Goal: Transaction & Acquisition: Book appointment/travel/reservation

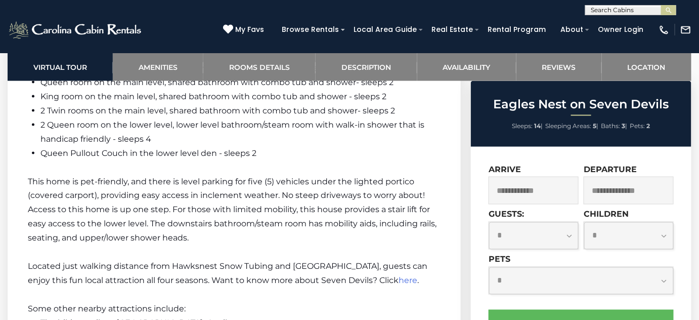
scroll to position [1656, 0]
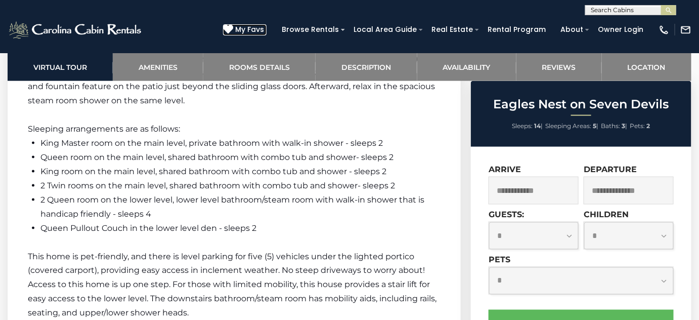
click at [262, 26] on span "My Favs" at bounding box center [249, 29] width 29 height 11
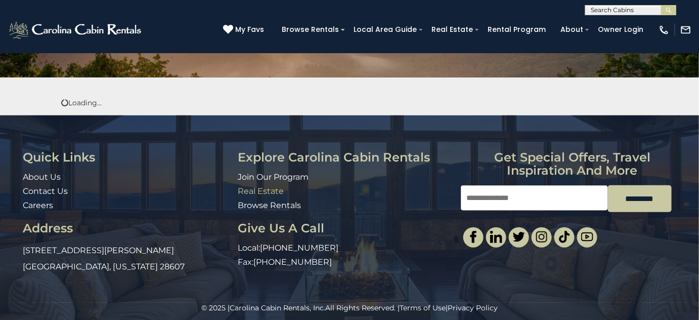
scroll to position [160, 0]
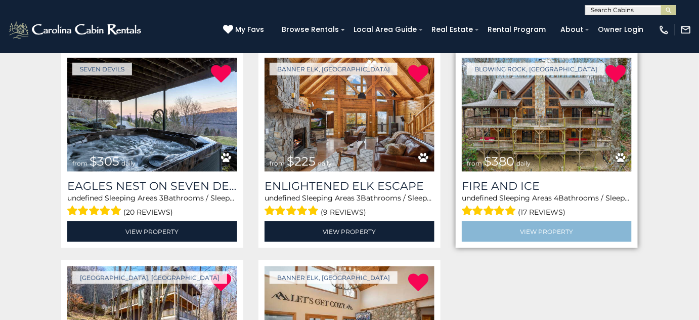
scroll to position [184, 0]
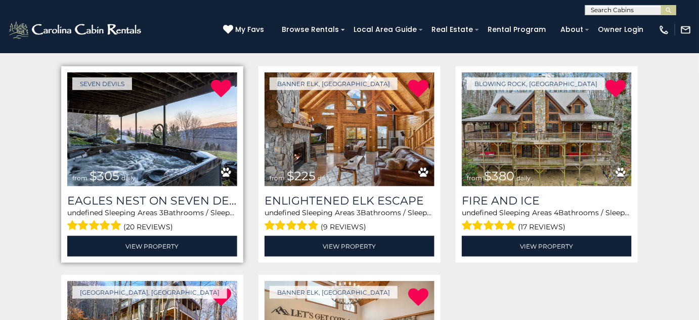
click at [134, 132] on img at bounding box center [152, 129] width 170 height 114
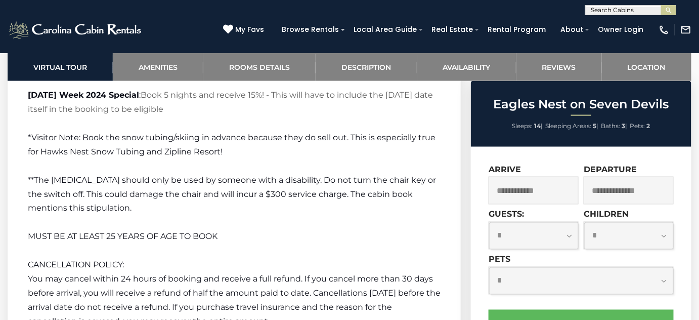
scroll to position [2997, 0]
click at [523, 196] on input "text" at bounding box center [534, 191] width 90 height 28
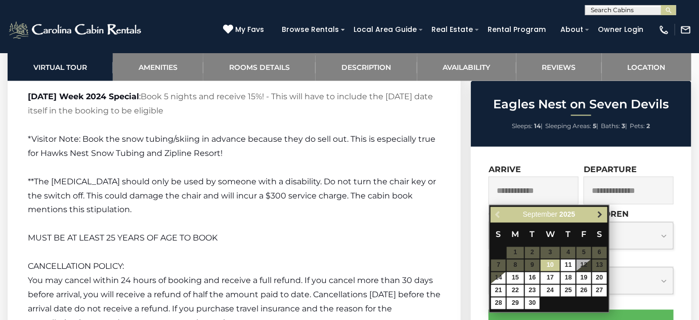
click at [600, 214] on span "Next" at bounding box center [600, 215] width 8 height 8
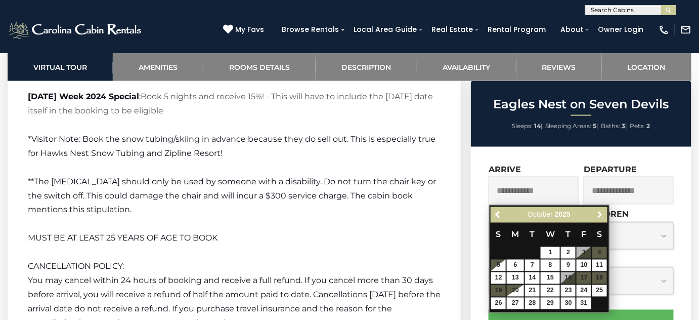
click at [600, 214] on span "Next" at bounding box center [600, 215] width 8 height 8
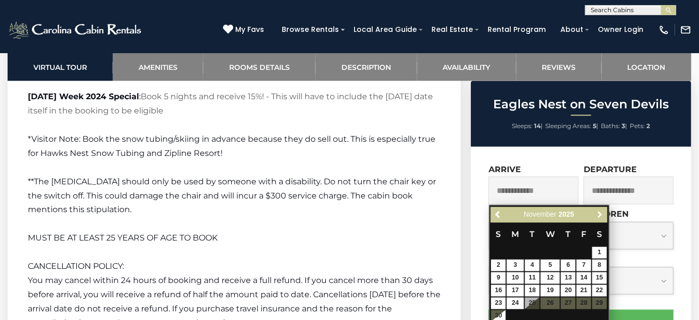
click at [600, 214] on span "Next" at bounding box center [600, 215] width 8 height 8
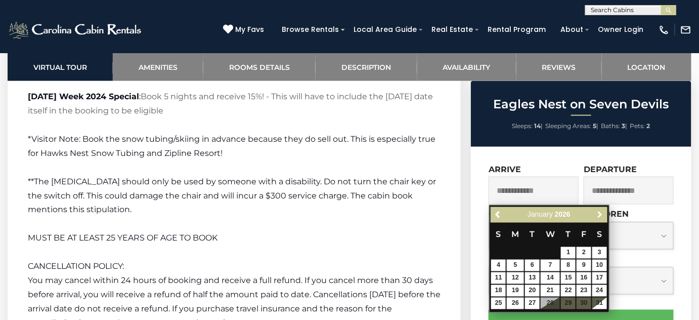
click at [600, 214] on span "Next" at bounding box center [600, 215] width 8 height 8
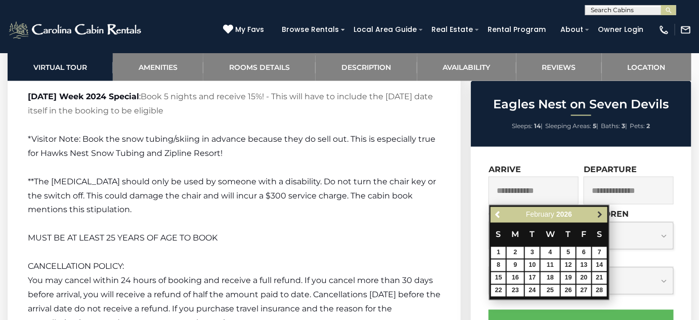
click at [600, 214] on span "Next" at bounding box center [600, 215] width 8 height 8
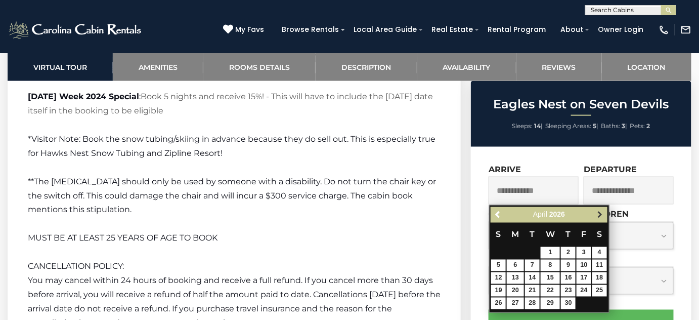
click at [601, 214] on span "Next" at bounding box center [600, 215] width 8 height 8
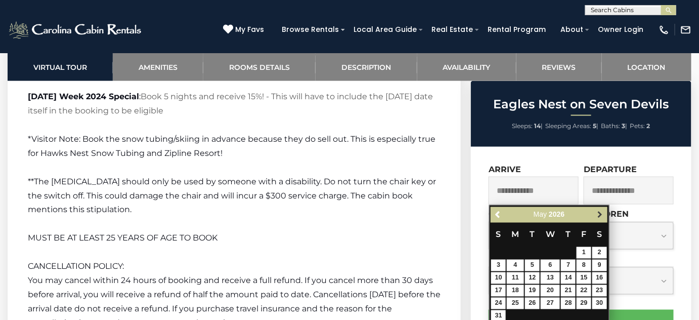
click at [602, 214] on span "Next" at bounding box center [600, 215] width 8 height 8
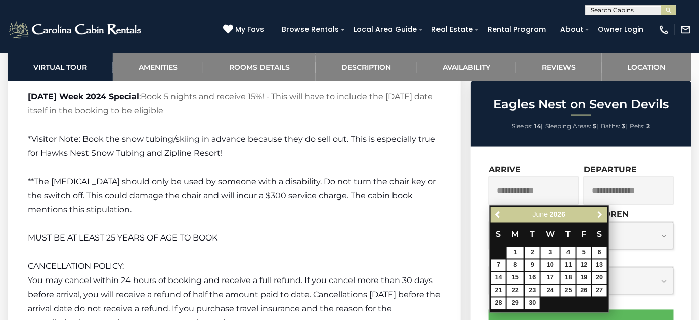
click at [602, 214] on span "Next" at bounding box center [600, 215] width 8 height 8
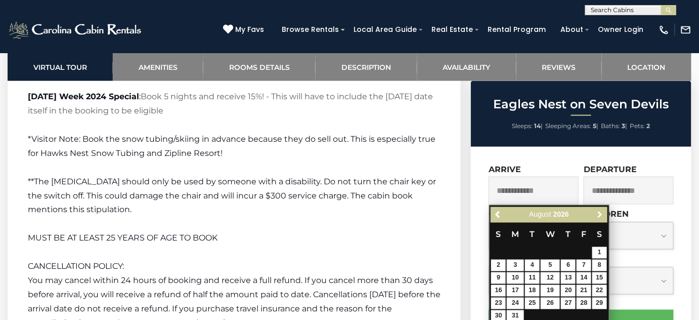
click at [602, 214] on span "Next" at bounding box center [600, 215] width 8 height 8
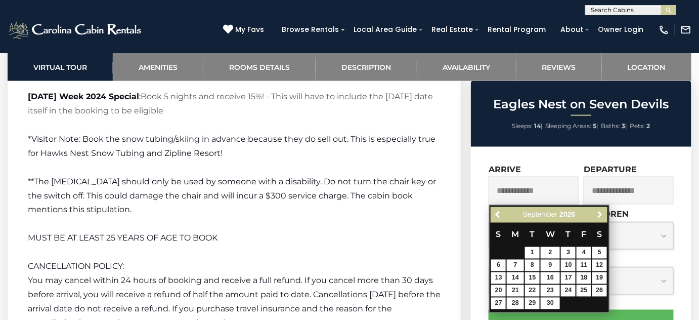
click at [602, 214] on span "Next" at bounding box center [600, 215] width 8 height 8
click at [533, 291] on span at bounding box center [533, 292] width 8 height 4
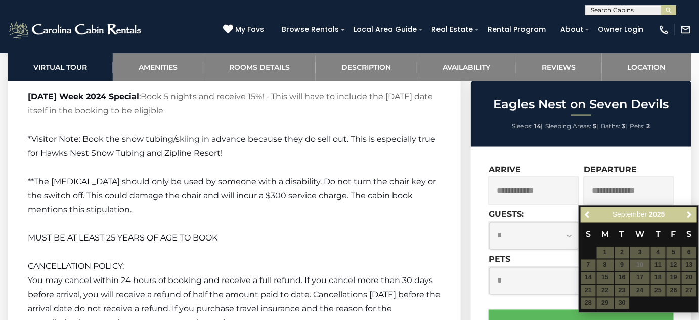
click at [537, 186] on input "text" at bounding box center [534, 191] width 90 height 28
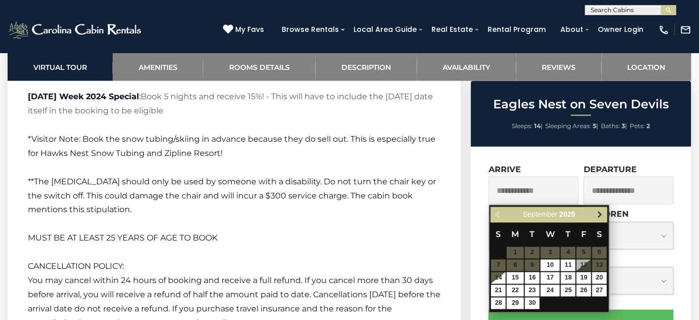
click at [601, 214] on span "Next" at bounding box center [600, 215] width 8 height 8
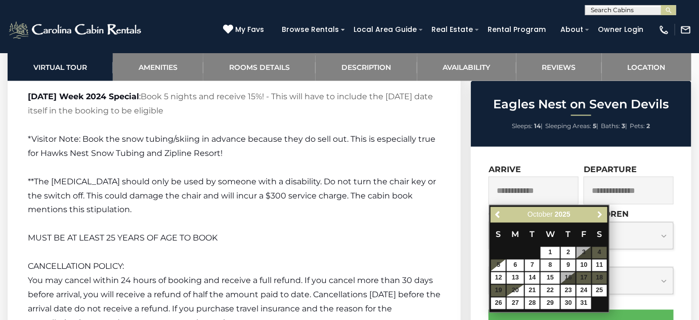
click at [601, 214] on span "Next" at bounding box center [600, 215] width 8 height 8
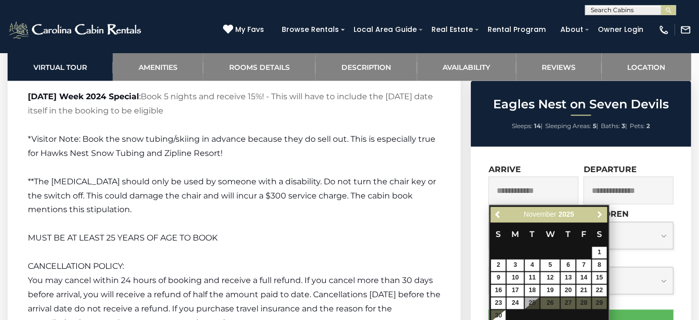
click at [601, 214] on span "Next" at bounding box center [600, 215] width 8 height 8
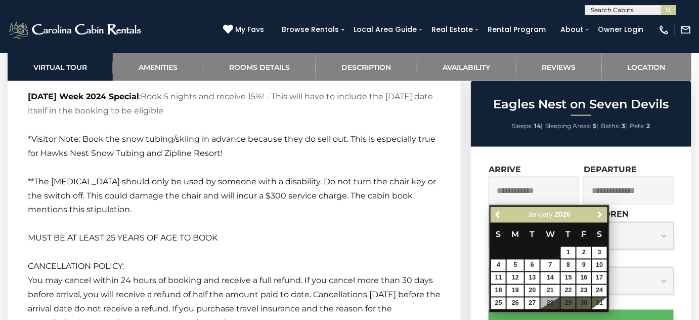
click at [601, 214] on span "Next" at bounding box center [600, 215] width 8 height 8
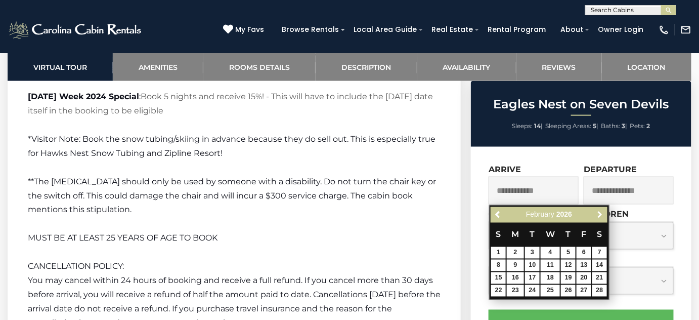
click at [601, 214] on span "Next" at bounding box center [600, 215] width 8 height 8
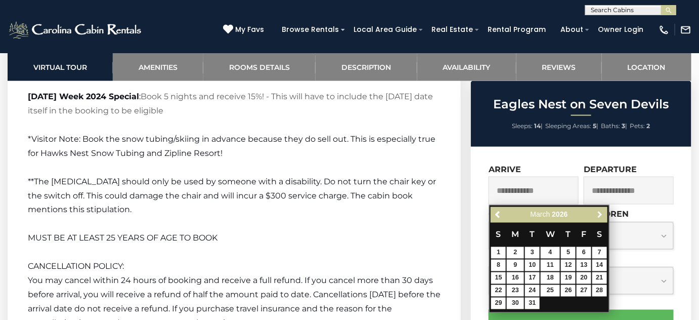
click at [601, 214] on span "Next" at bounding box center [600, 215] width 8 height 8
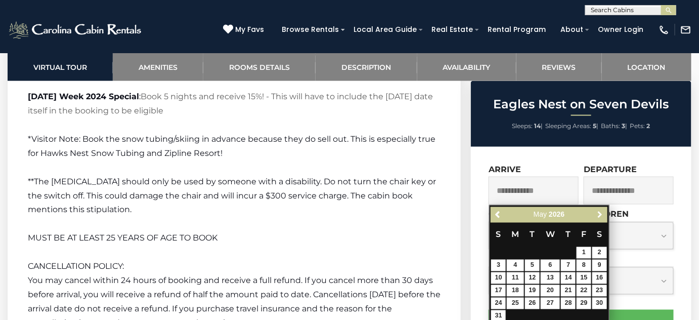
click at [601, 214] on span "Next" at bounding box center [600, 215] width 8 height 8
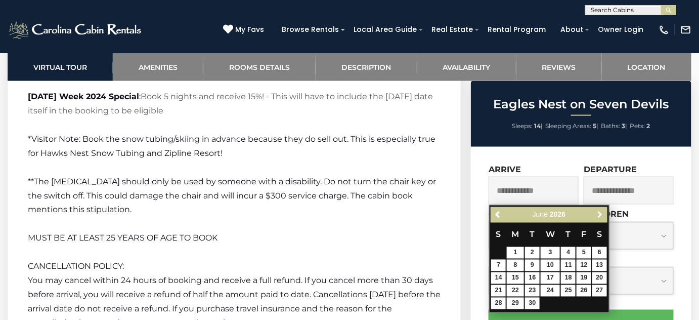
click at [601, 214] on span "Next" at bounding box center [600, 215] width 8 height 8
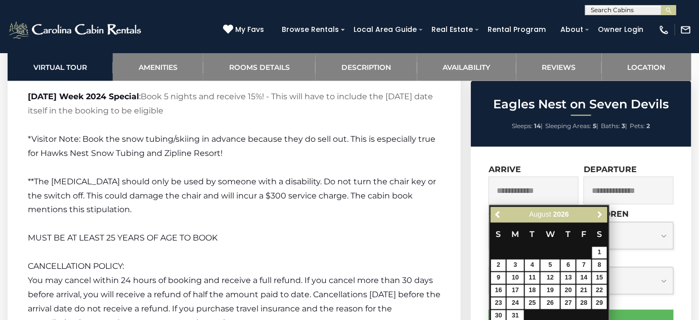
click at [601, 214] on span "Next" at bounding box center [600, 215] width 8 height 8
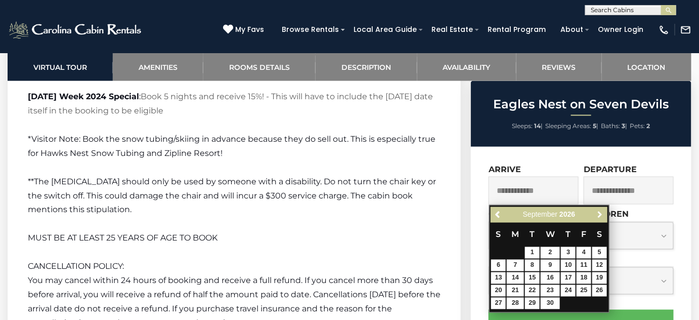
click at [601, 214] on span "Next" at bounding box center [600, 215] width 8 height 8
click at [531, 289] on link "22" at bounding box center [532, 291] width 15 height 12
type input "**********"
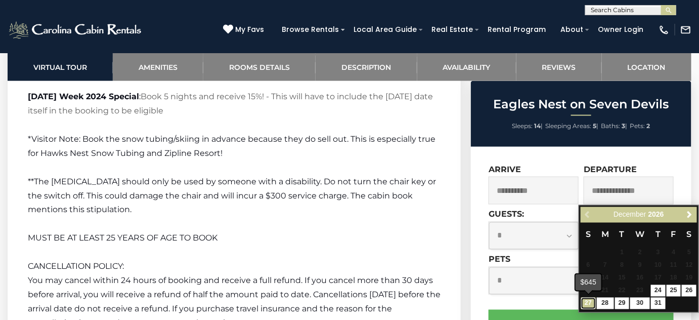
click at [587, 306] on link "27" at bounding box center [588, 304] width 15 height 12
type input "**********"
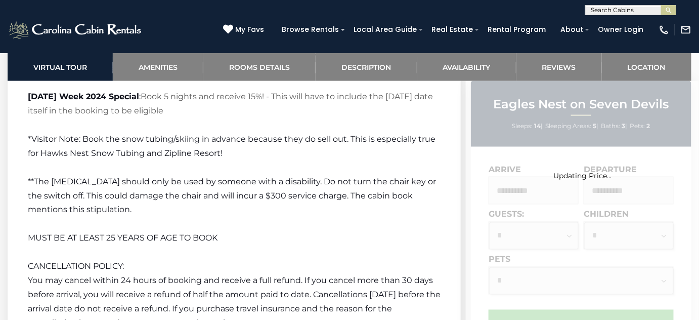
click at [528, 237] on div "Updating Price..." at bounding box center [582, 273] width 233 height 385
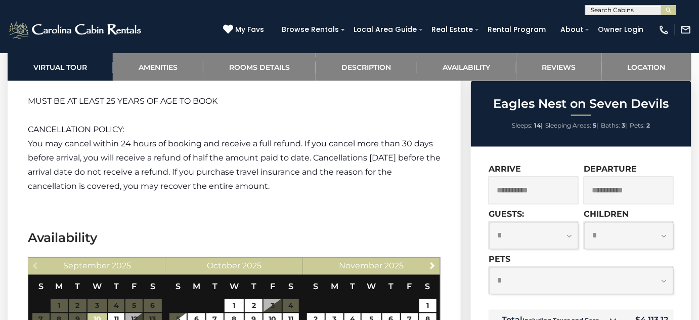
scroll to position [3135, 0]
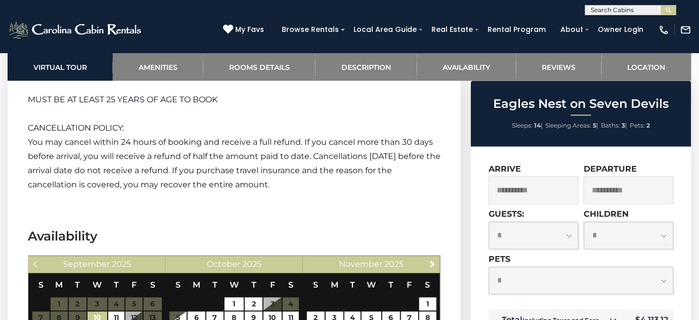
click at [525, 246] on select "**********" at bounding box center [533, 235] width 89 height 27
select select "*"
click at [489, 222] on select "**********" at bounding box center [533, 235] width 89 height 27
click at [564, 285] on select "**********" at bounding box center [581, 280] width 184 height 27
click at [521, 269] on select "**********" at bounding box center [581, 280] width 184 height 27
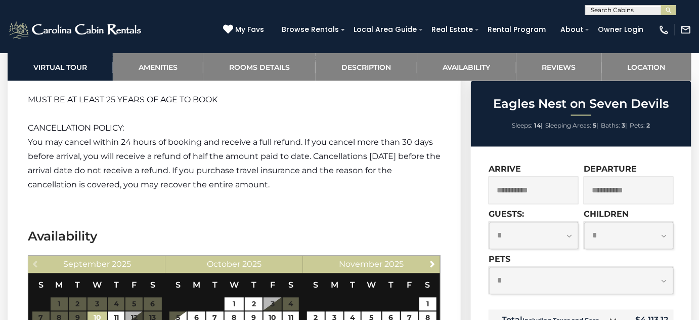
click at [538, 287] on select "**********" at bounding box center [581, 280] width 184 height 27
select select "*"
click at [489, 267] on select "**********" at bounding box center [581, 280] width 184 height 27
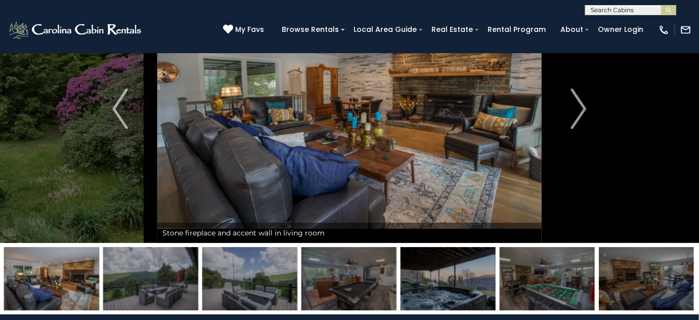
scroll to position [7, 0]
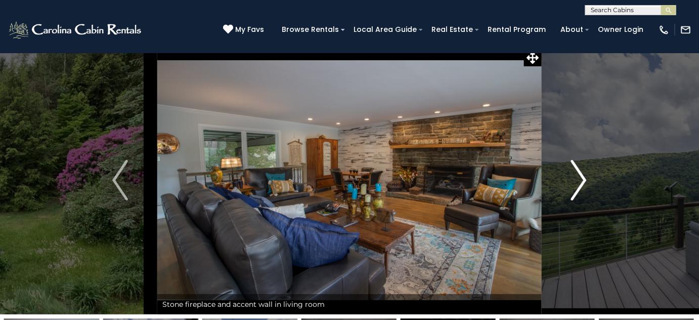
click at [563, 167] on button "Next" at bounding box center [579, 180] width 74 height 268
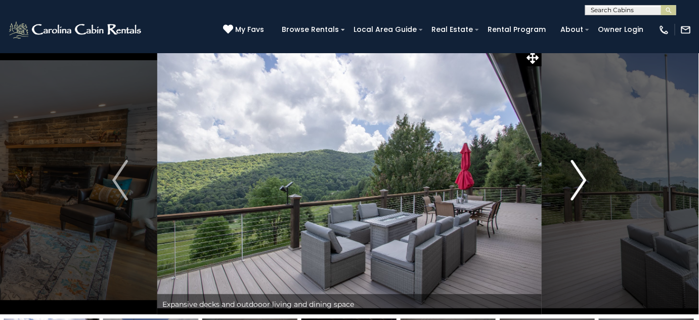
click at [568, 168] on button "Next" at bounding box center [579, 180] width 74 height 268
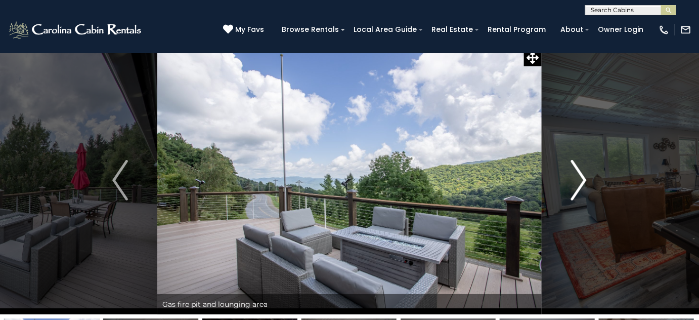
click at [568, 168] on button "Next" at bounding box center [579, 180] width 74 height 268
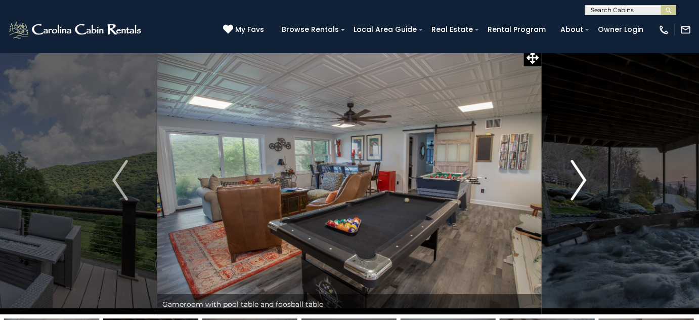
click at [568, 168] on button "Next" at bounding box center [579, 180] width 74 height 268
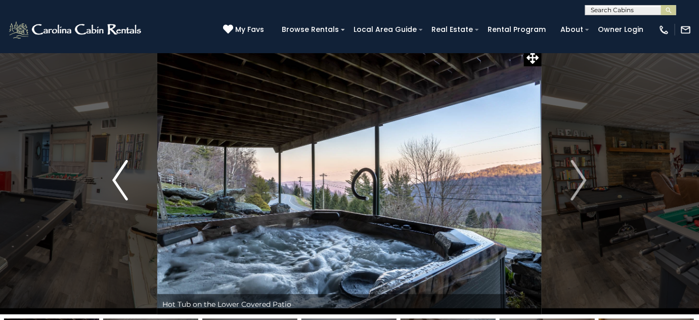
click at [122, 179] on img "Previous" at bounding box center [119, 180] width 15 height 40
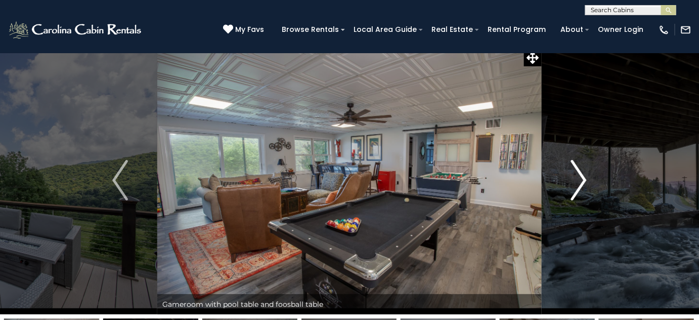
click at [577, 177] on img "Next" at bounding box center [578, 180] width 15 height 40
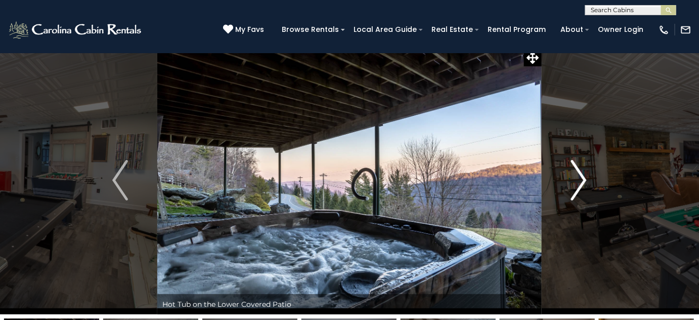
click at [577, 177] on img "Next" at bounding box center [578, 180] width 15 height 40
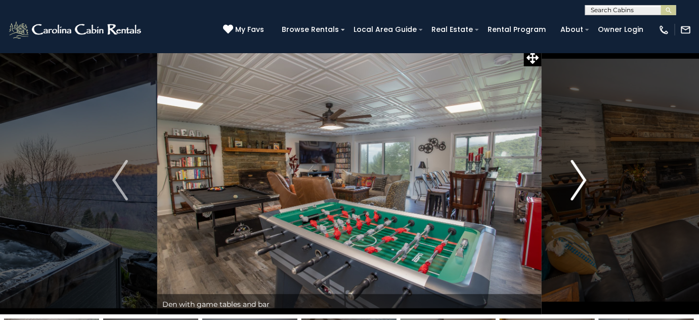
click at [577, 177] on img "Next" at bounding box center [578, 180] width 15 height 40
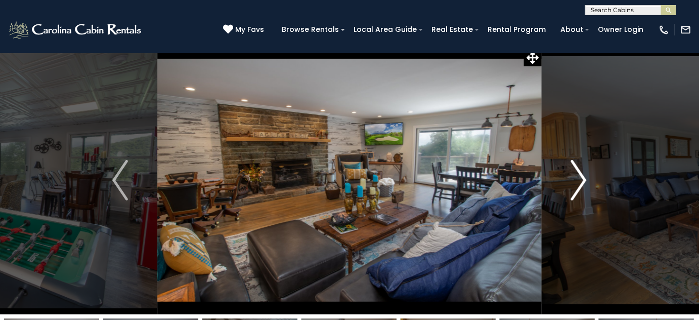
click at [577, 177] on img "Next" at bounding box center [578, 180] width 15 height 40
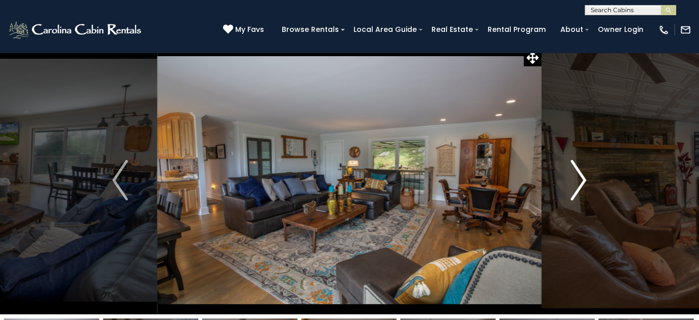
click at [577, 177] on img "Next" at bounding box center [578, 180] width 15 height 40
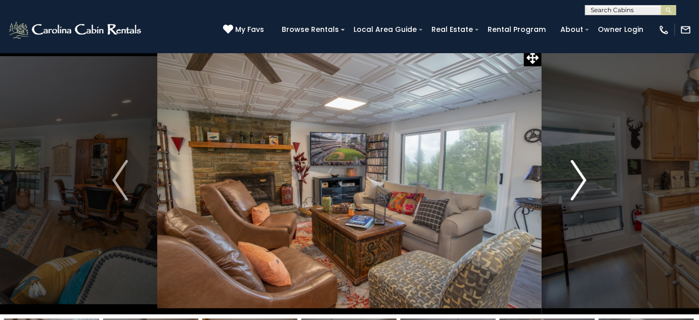
click at [577, 177] on img "Next" at bounding box center [578, 180] width 15 height 40
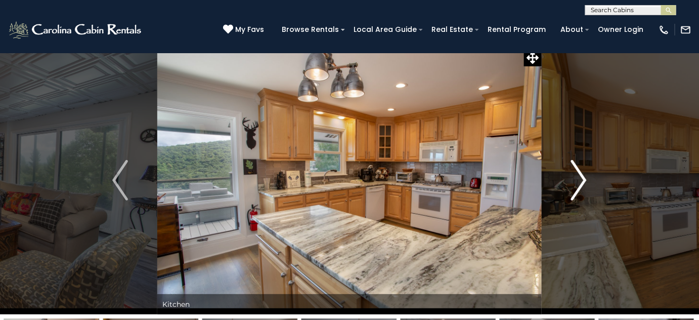
click at [577, 177] on img "Next" at bounding box center [578, 180] width 15 height 40
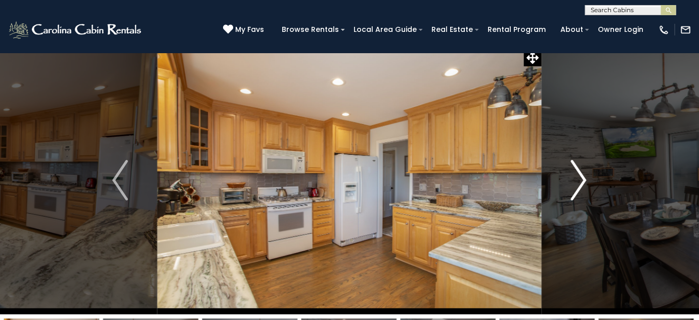
click at [577, 177] on img "Next" at bounding box center [578, 180] width 15 height 40
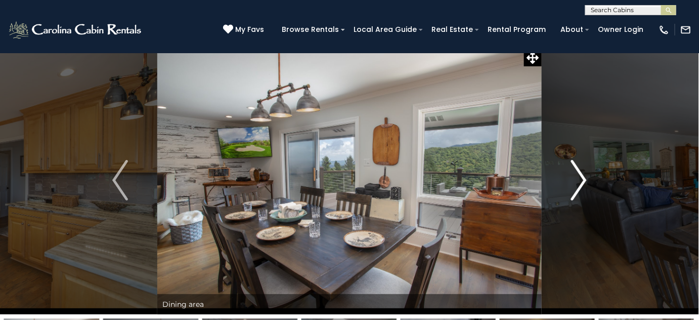
click at [577, 177] on img "Next" at bounding box center [578, 180] width 15 height 40
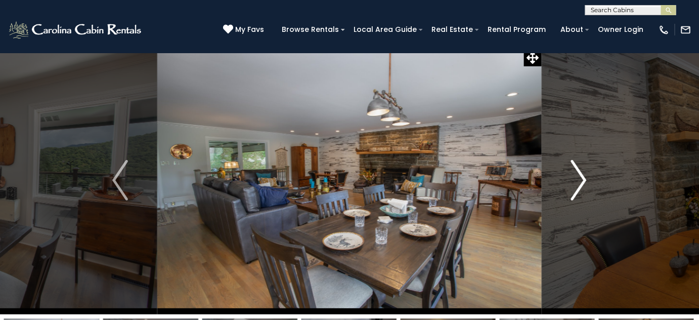
click at [577, 177] on img "Next" at bounding box center [578, 180] width 15 height 40
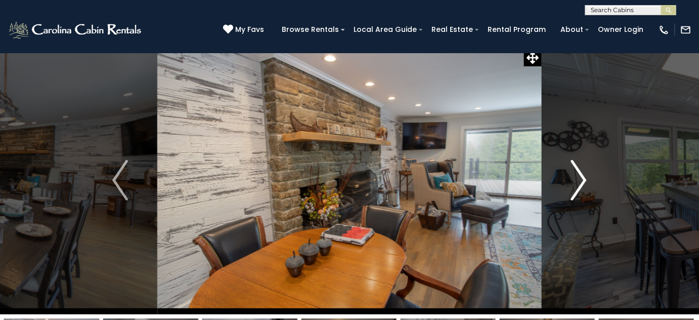
click at [577, 177] on img "Next" at bounding box center [578, 180] width 15 height 40
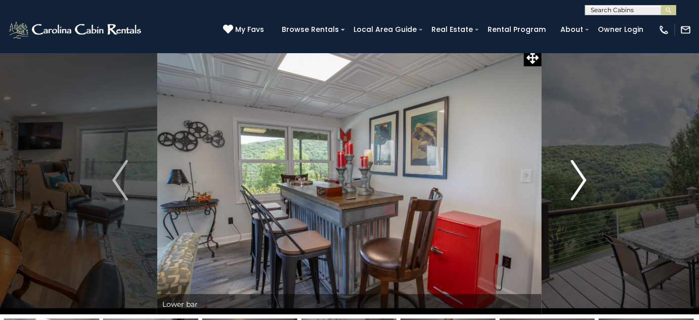
click at [577, 177] on img "Next" at bounding box center [578, 180] width 15 height 40
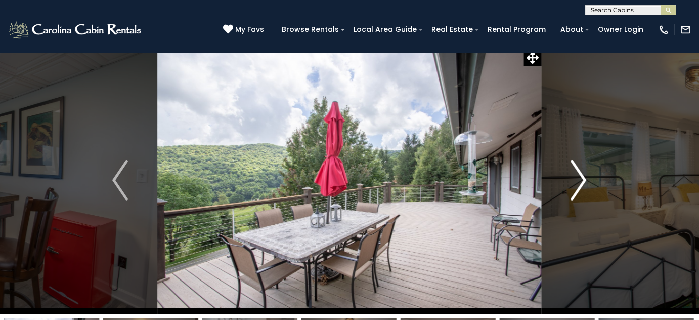
click at [577, 177] on img "Next" at bounding box center [578, 180] width 15 height 40
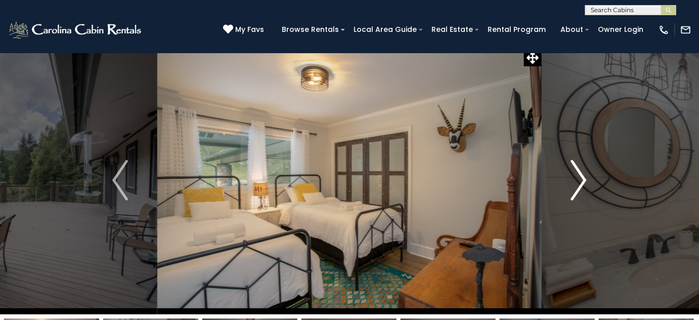
click at [583, 177] on img "Next" at bounding box center [578, 180] width 15 height 40
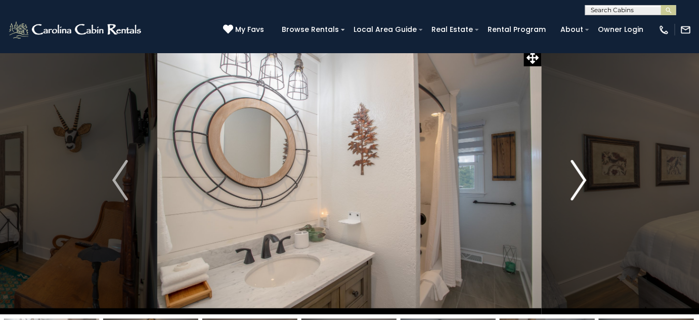
click at [583, 177] on img "Next" at bounding box center [578, 180] width 15 height 40
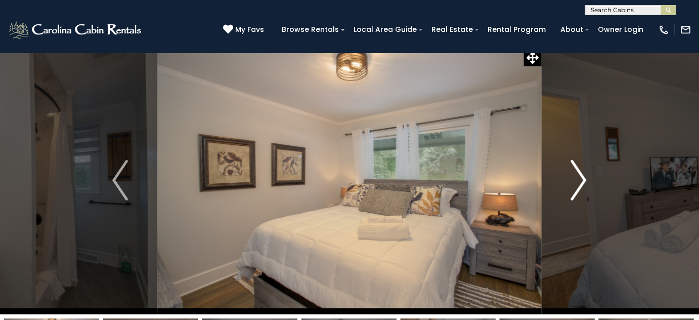
click at [583, 177] on img "Next" at bounding box center [578, 180] width 15 height 40
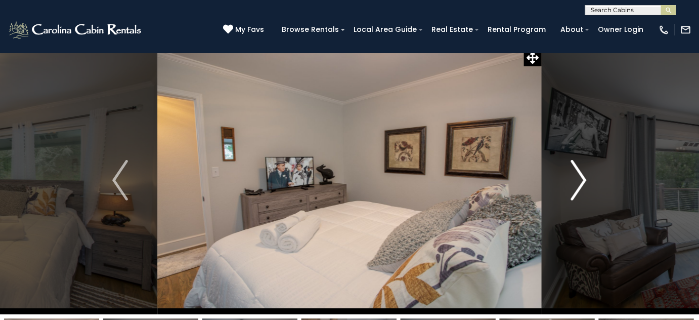
click at [583, 177] on img "Next" at bounding box center [578, 180] width 15 height 40
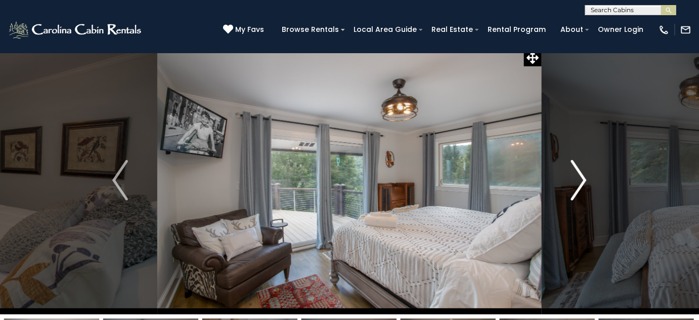
click at [583, 177] on img "Next" at bounding box center [578, 180] width 15 height 40
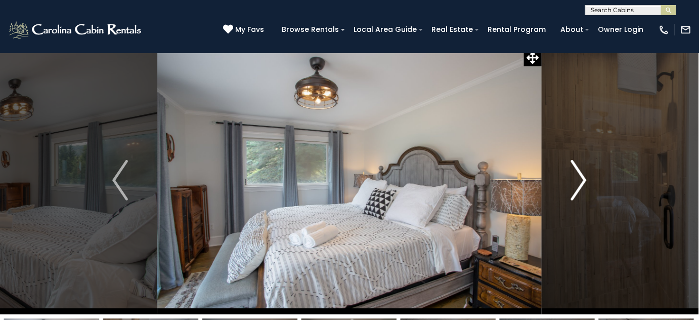
click at [583, 177] on img "Next" at bounding box center [578, 180] width 15 height 40
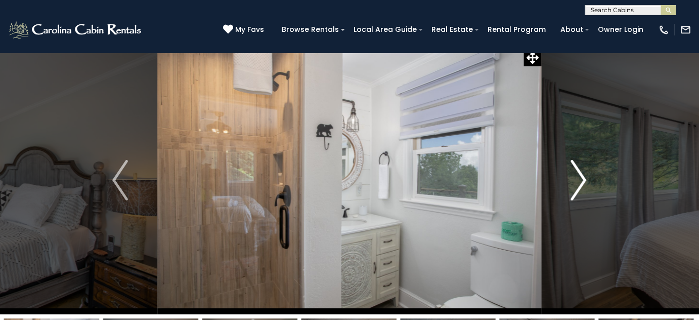
click at [583, 177] on img "Next" at bounding box center [578, 180] width 15 height 40
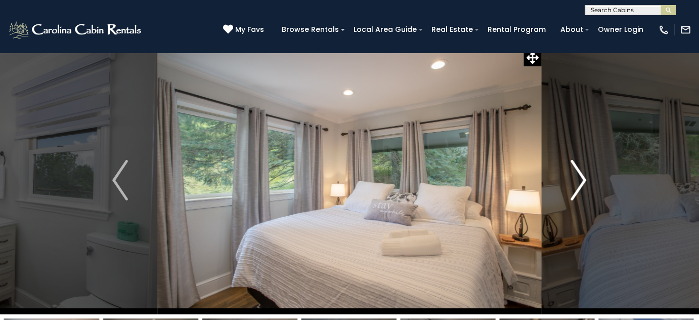
click at [583, 177] on img "Next" at bounding box center [578, 180] width 15 height 40
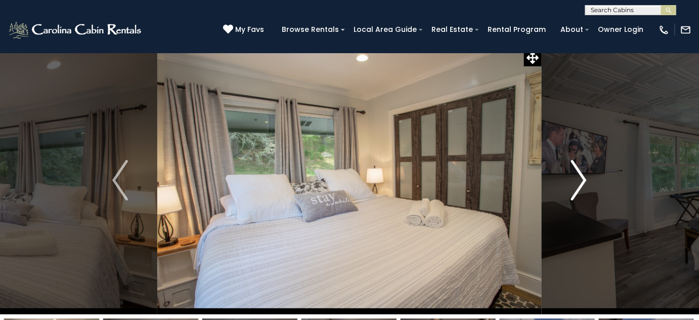
click at [583, 177] on img "Next" at bounding box center [578, 180] width 15 height 40
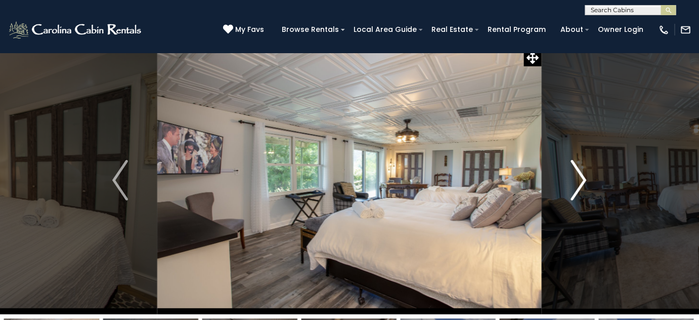
click at [583, 177] on img "Next" at bounding box center [578, 180] width 15 height 40
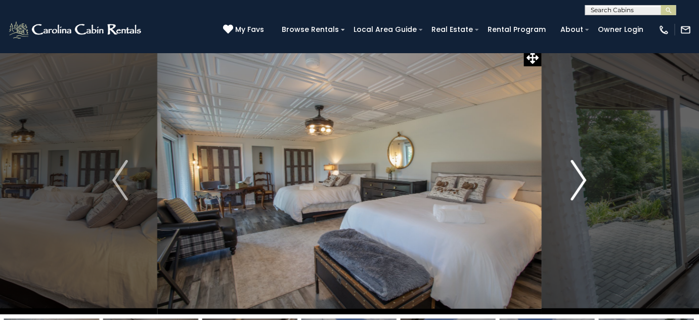
click at [583, 177] on img "Next" at bounding box center [578, 180] width 15 height 40
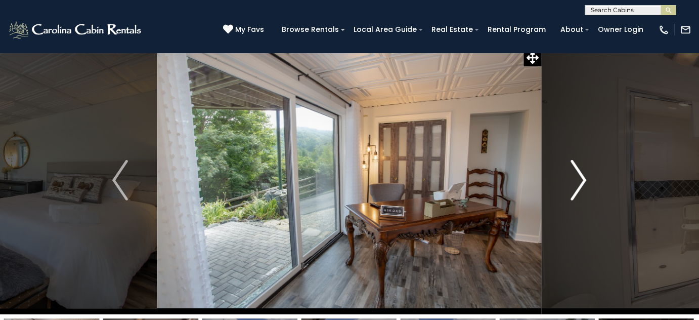
click at [583, 177] on img "Next" at bounding box center [578, 180] width 15 height 40
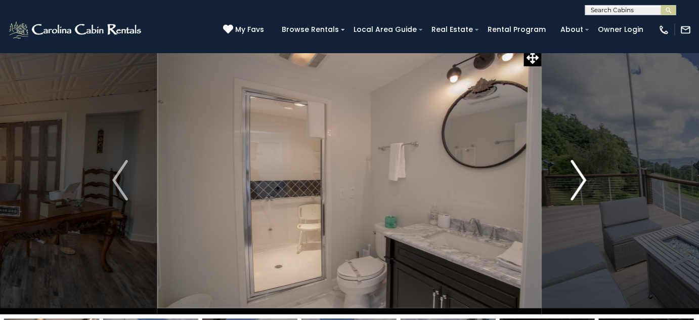
click at [583, 177] on img "Next" at bounding box center [578, 180] width 15 height 40
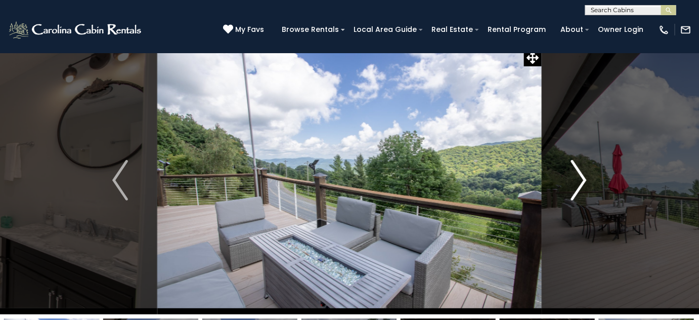
click at [583, 177] on img "Next" at bounding box center [578, 180] width 15 height 40
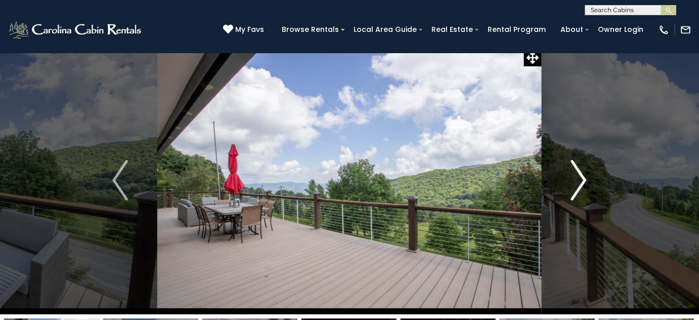
click at [583, 177] on img "Next" at bounding box center [578, 180] width 15 height 40
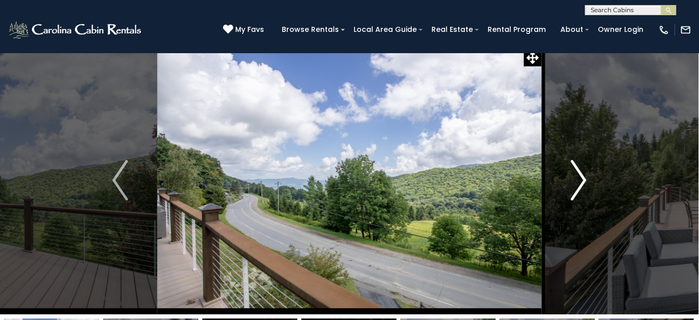
click at [583, 177] on img "Next" at bounding box center [578, 180] width 15 height 40
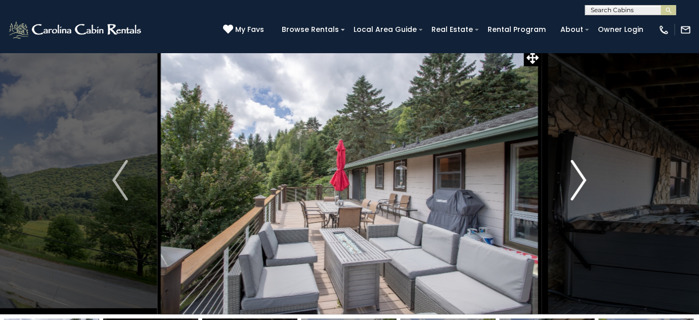
click at [583, 177] on img "Next" at bounding box center [578, 180] width 15 height 40
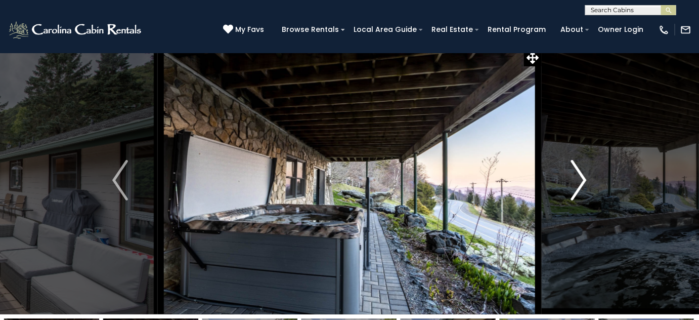
click at [583, 177] on img "Next" at bounding box center [578, 180] width 15 height 40
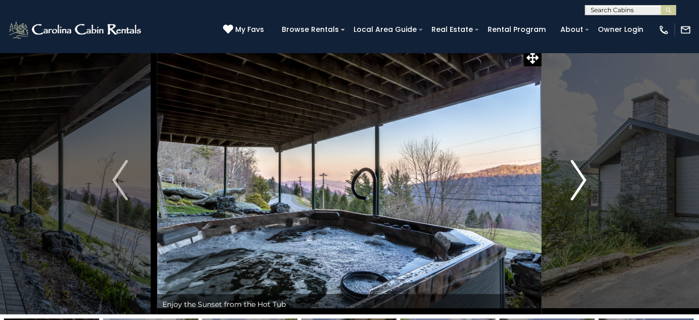
click at [583, 177] on img "Next" at bounding box center [578, 180] width 15 height 40
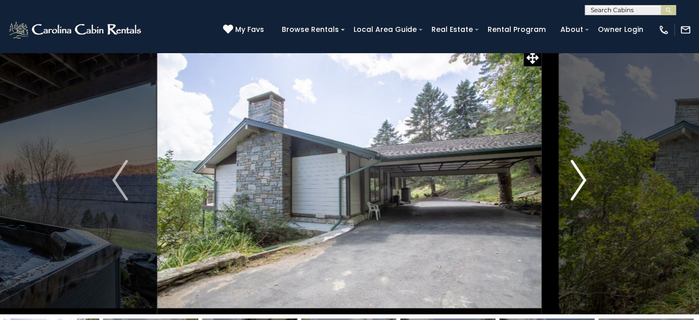
click at [583, 177] on img "Next" at bounding box center [578, 180] width 15 height 40
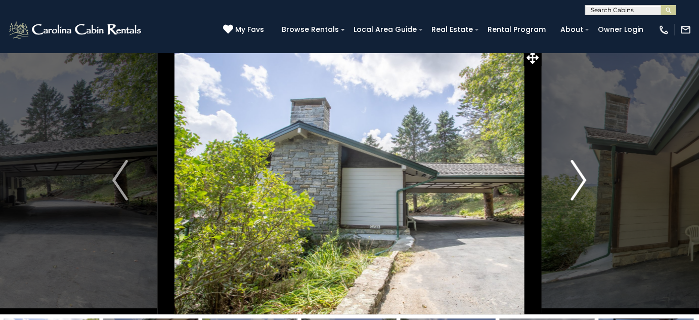
click at [583, 177] on img "Next" at bounding box center [578, 180] width 15 height 40
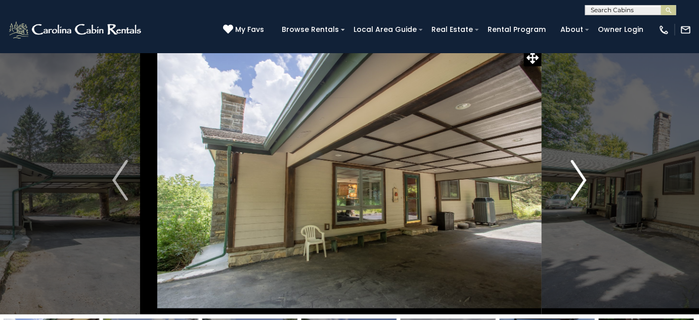
click at [583, 177] on img "Next" at bounding box center [578, 180] width 15 height 40
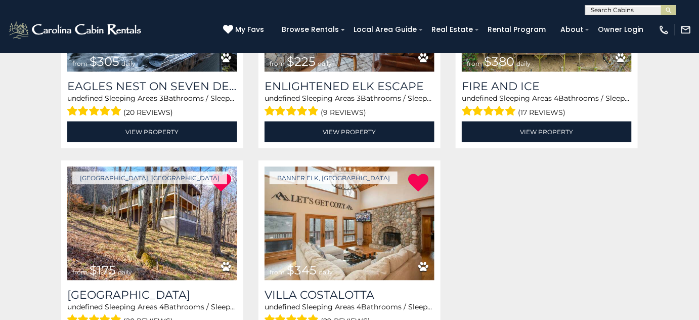
scroll to position [344, 0]
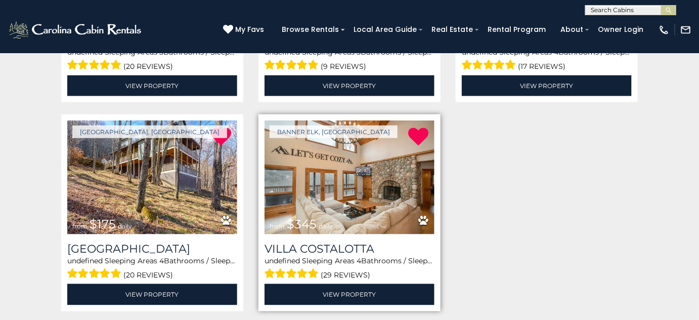
click at [346, 187] on img at bounding box center [350, 177] width 170 height 114
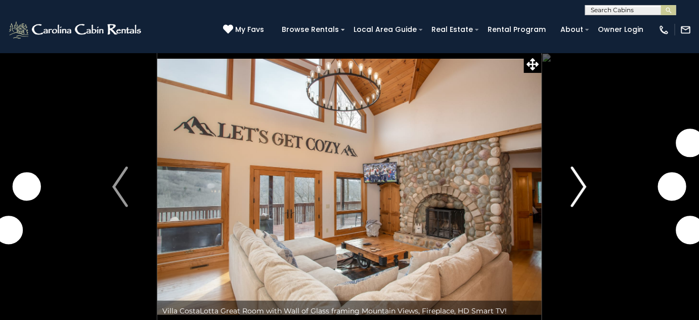
click at [578, 187] on img "Next" at bounding box center [578, 186] width 15 height 40
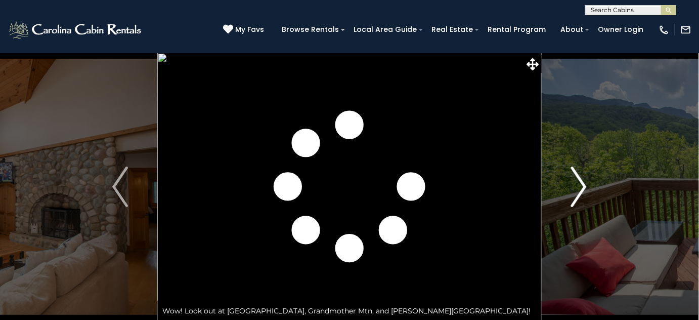
click at [578, 187] on img "Next" at bounding box center [578, 186] width 15 height 40
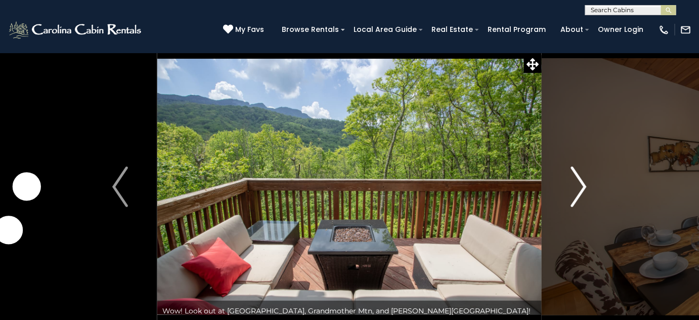
click at [578, 187] on img "Next" at bounding box center [578, 186] width 15 height 40
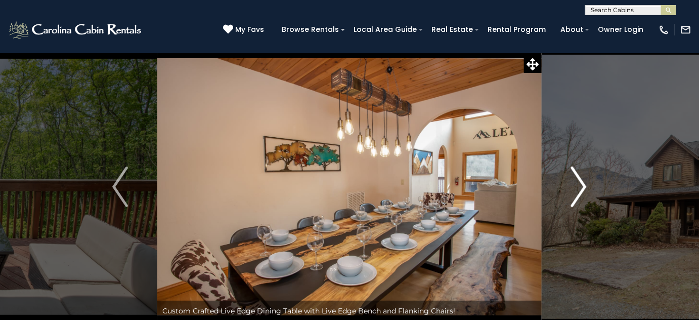
click at [578, 187] on img "Next" at bounding box center [578, 186] width 15 height 40
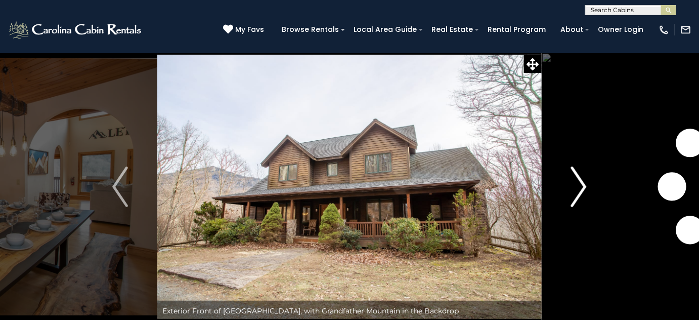
click at [578, 187] on img "Next" at bounding box center [578, 186] width 15 height 40
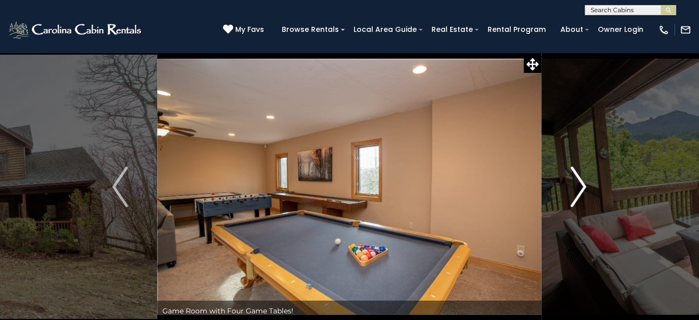
click at [578, 187] on img "Next" at bounding box center [578, 186] width 15 height 40
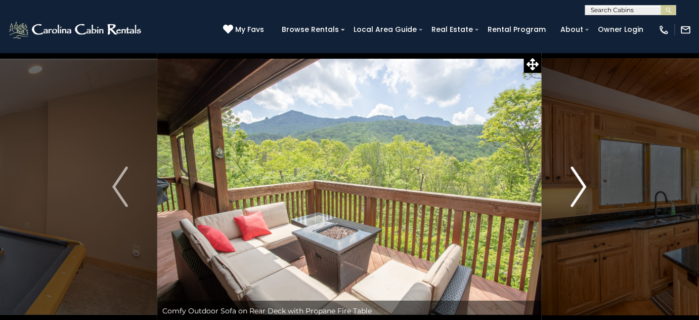
click at [578, 187] on img "Next" at bounding box center [578, 186] width 15 height 40
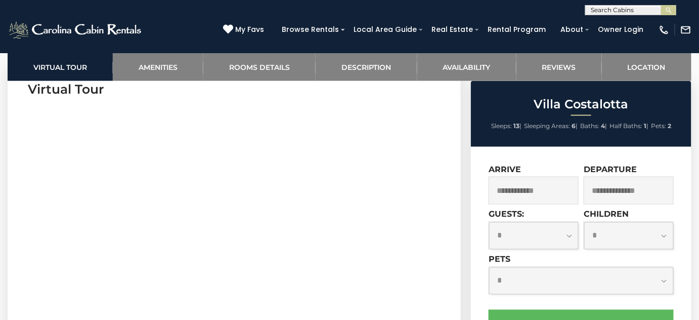
scroll to position [506, 0]
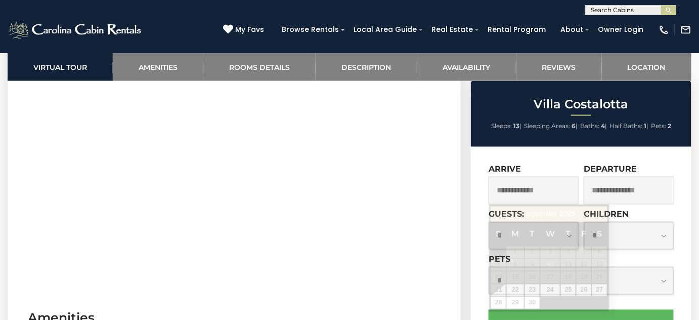
click at [528, 196] on input "text" at bounding box center [534, 191] width 90 height 28
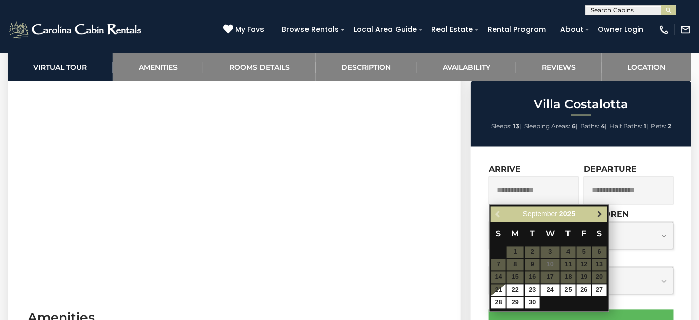
click at [602, 208] on link "Next" at bounding box center [600, 214] width 13 height 13
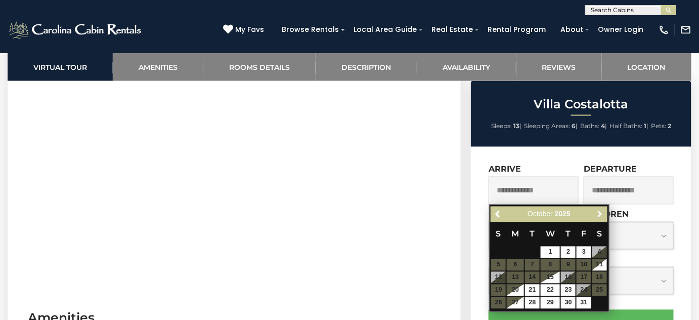
click at [601, 210] on link "Next" at bounding box center [600, 214] width 13 height 13
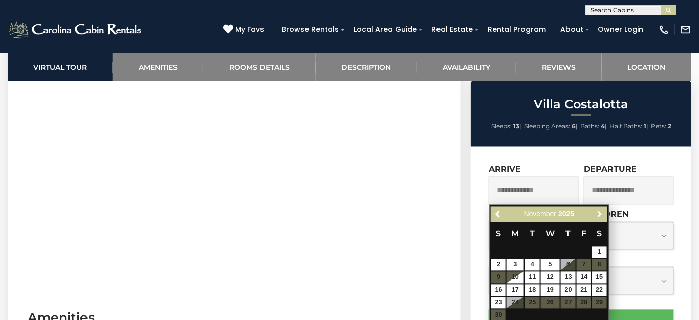
click at [600, 211] on span "Next" at bounding box center [600, 214] width 8 height 8
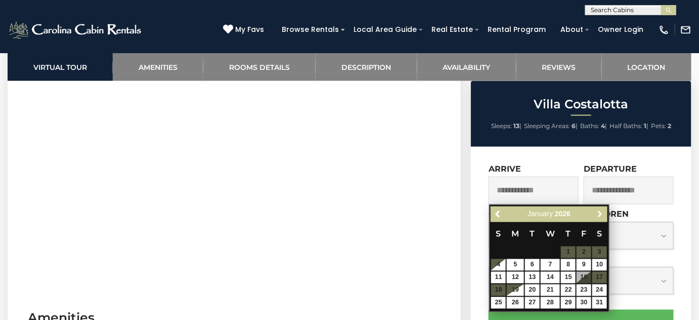
click at [600, 211] on span "Next" at bounding box center [600, 214] width 8 height 8
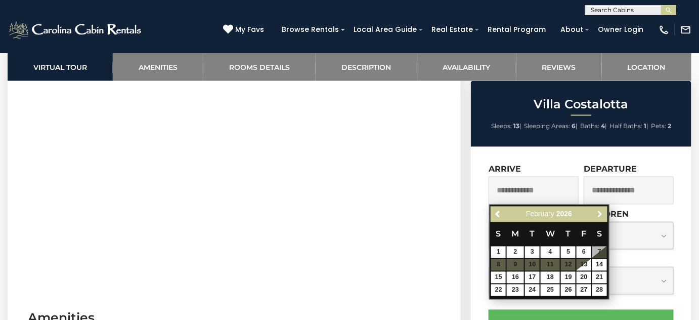
click at [600, 211] on span "Next" at bounding box center [600, 214] width 8 height 8
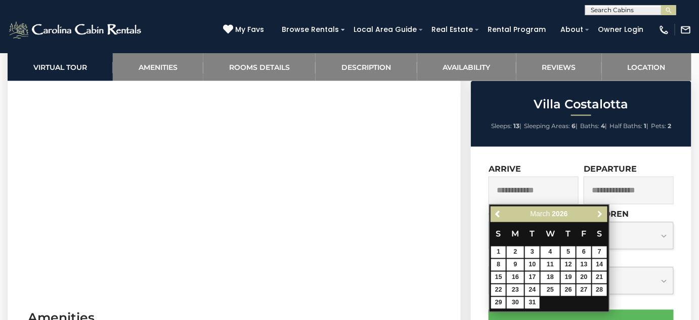
click at [600, 211] on span "Next" at bounding box center [600, 214] width 8 height 8
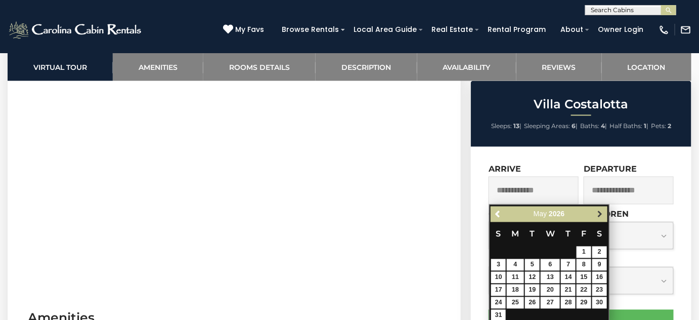
click at [600, 212] on span "Next" at bounding box center [600, 214] width 8 height 8
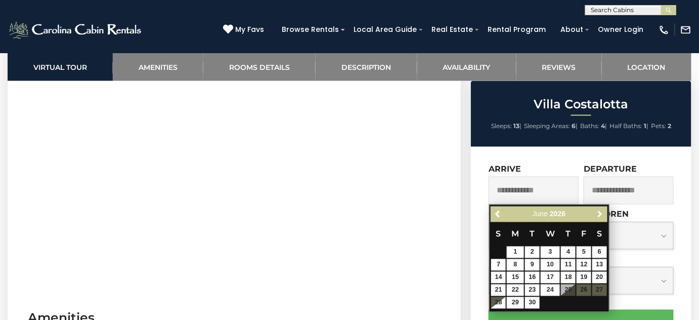
click at [599, 212] on span "Next" at bounding box center [600, 214] width 8 height 8
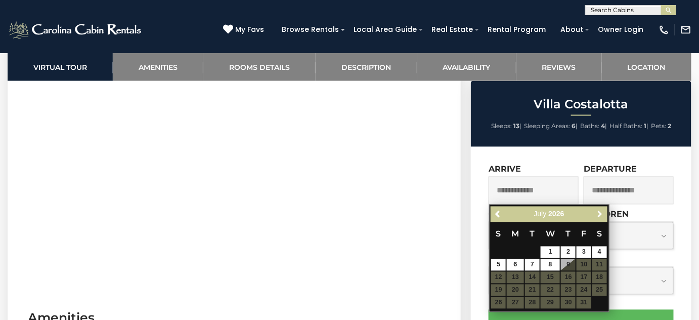
click at [599, 212] on span "Next" at bounding box center [600, 214] width 8 height 8
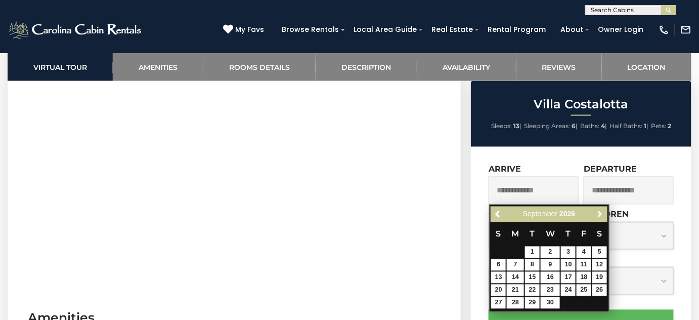
click at [599, 212] on span "Next" at bounding box center [600, 214] width 8 height 8
click at [537, 290] on link "22" at bounding box center [532, 290] width 15 height 12
type input "**********"
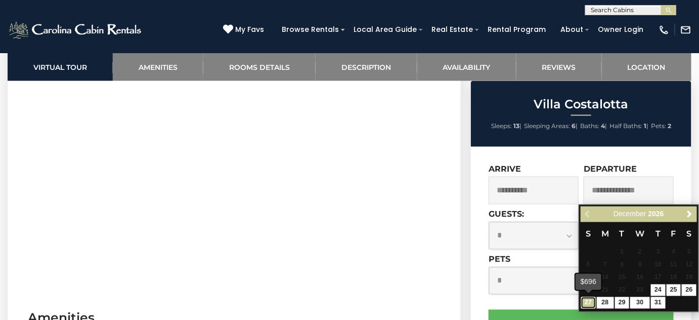
click at [585, 303] on link "27" at bounding box center [588, 303] width 15 height 12
type input "**********"
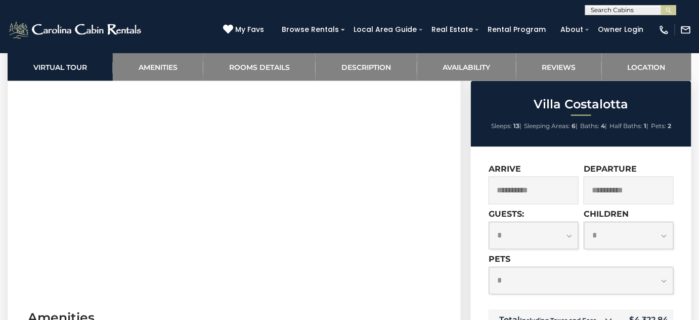
click at [532, 237] on select "**********" at bounding box center [533, 235] width 89 height 27
select select "*"
click at [489, 222] on select "**********" at bounding box center [533, 235] width 89 height 27
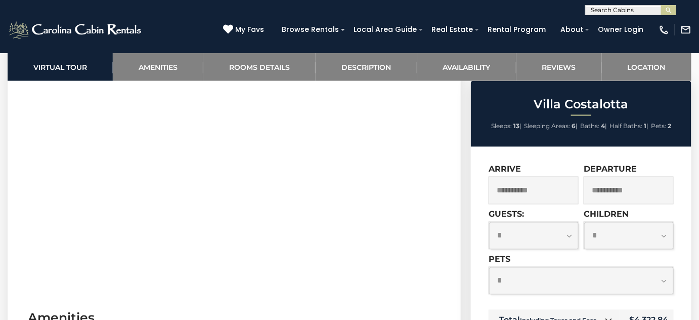
click at [540, 288] on select "**********" at bounding box center [581, 280] width 184 height 27
select select "*"
click at [489, 267] on select "**********" at bounding box center [581, 280] width 184 height 27
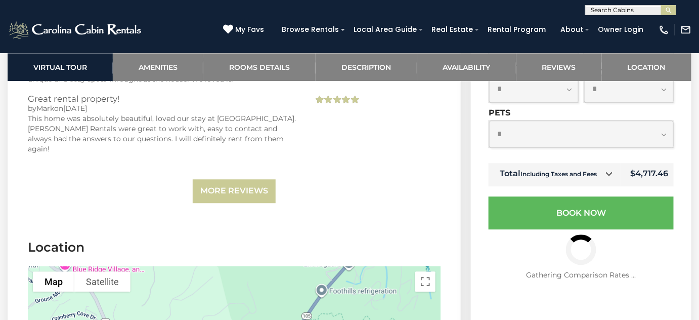
scroll to position [3266, 0]
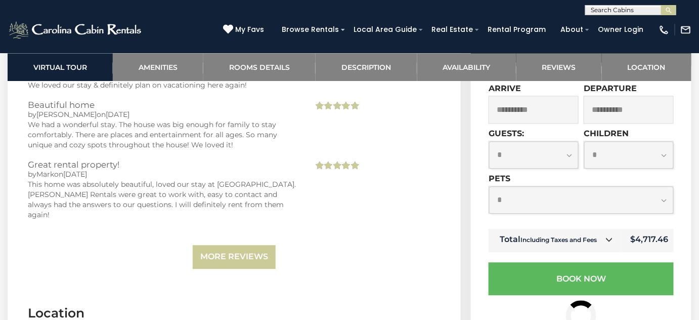
click at [610, 236] on icon at bounding box center [609, 239] width 7 height 7
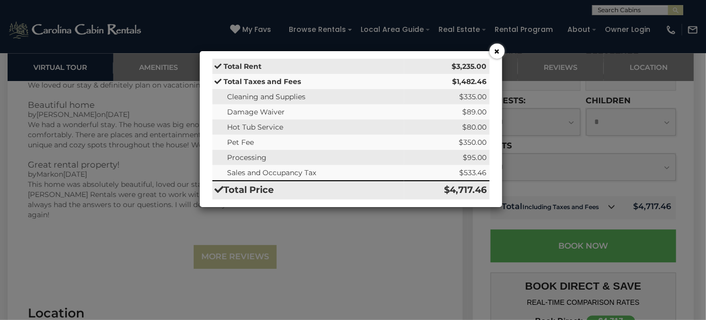
click at [495, 52] on button "×" at bounding box center [497, 51] width 15 height 15
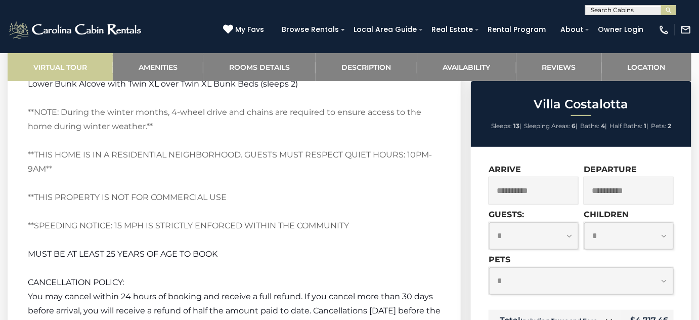
scroll to position [2400, 0]
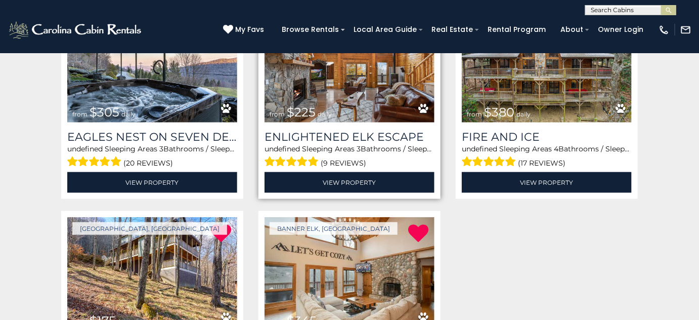
scroll to position [276, 0]
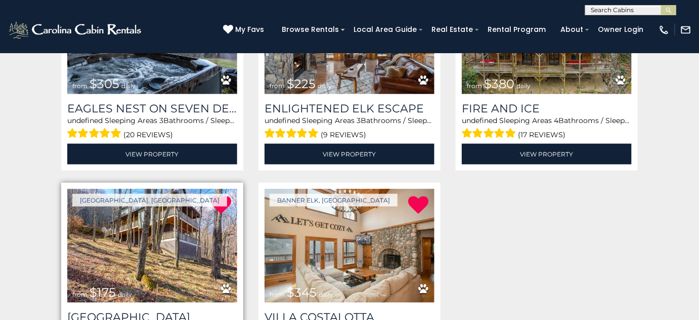
click at [127, 221] on img at bounding box center [152, 246] width 170 height 114
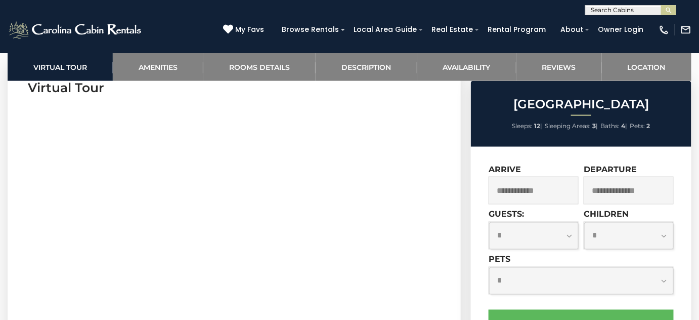
scroll to position [414, 0]
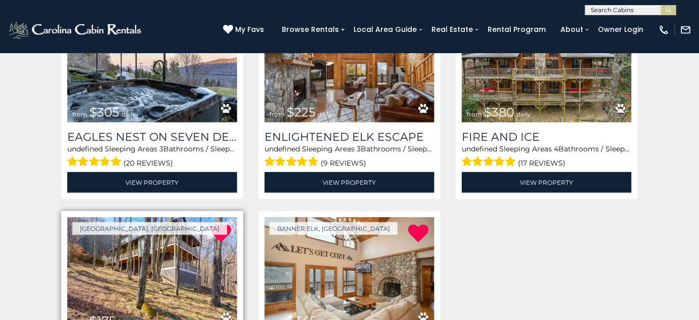
scroll to position [241, 0]
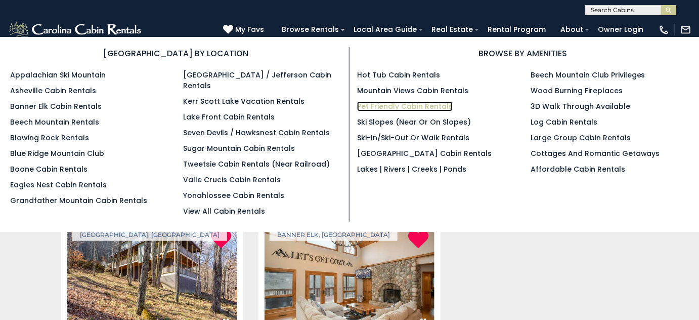
click at [411, 109] on link "Pet Friendly Cabin Rentals" at bounding box center [405, 106] width 96 height 10
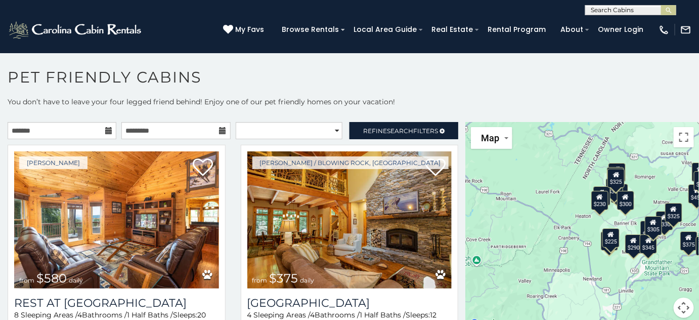
click at [105, 128] on icon at bounding box center [108, 130] width 7 height 7
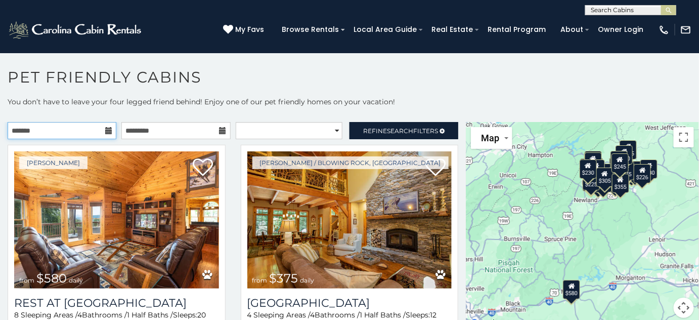
click at [91, 128] on input "text" at bounding box center [62, 130] width 109 height 17
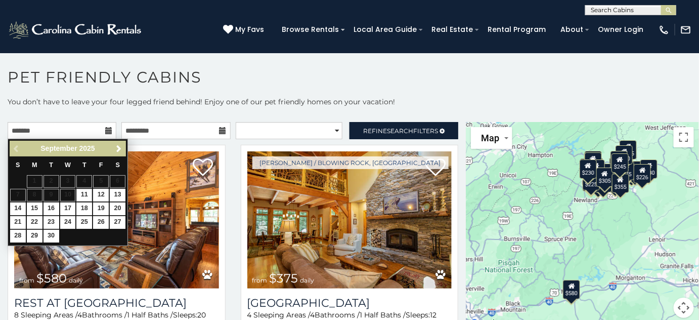
click at [127, 147] on div "Previous Next [DATE] S M T W T F S 1 2 3 4 5 6 7 8 9 10 11 12 13 14 15 16 17 18…" at bounding box center [68, 192] width 120 height 107
click at [116, 146] on span "Next" at bounding box center [119, 149] width 8 height 8
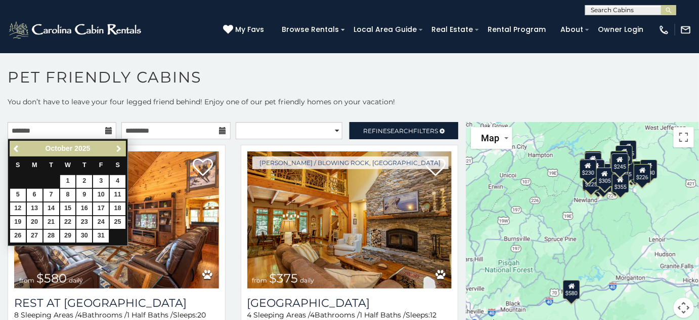
click at [116, 146] on span "Next" at bounding box center [119, 149] width 8 height 8
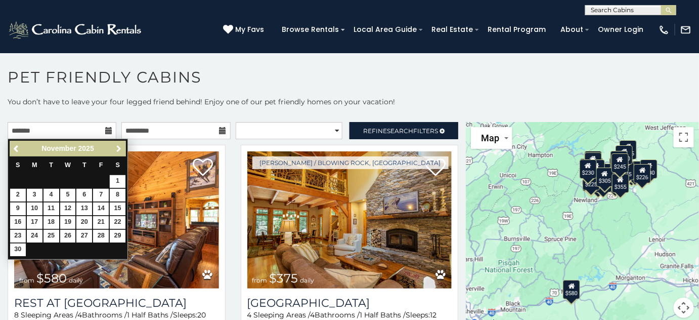
click at [116, 146] on span "Next" at bounding box center [119, 149] width 8 height 8
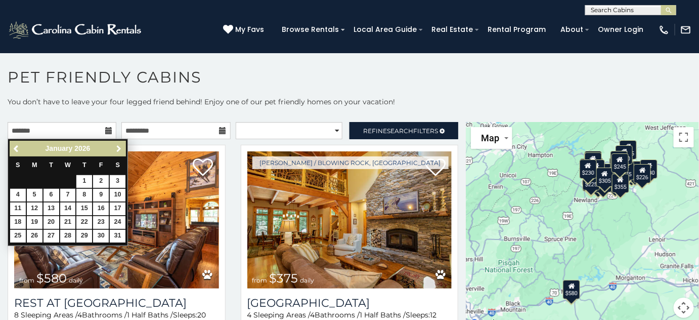
click at [117, 146] on span "Next" at bounding box center [119, 149] width 8 height 8
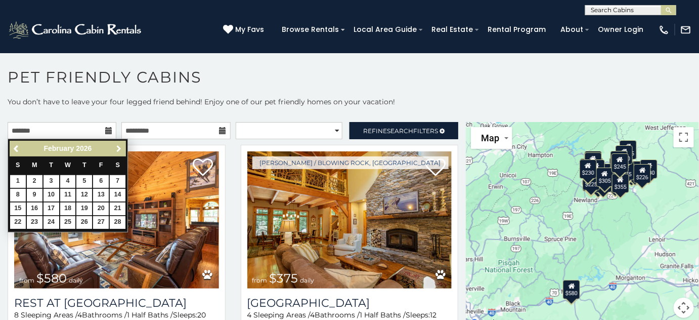
click at [117, 146] on span "Next" at bounding box center [119, 149] width 8 height 8
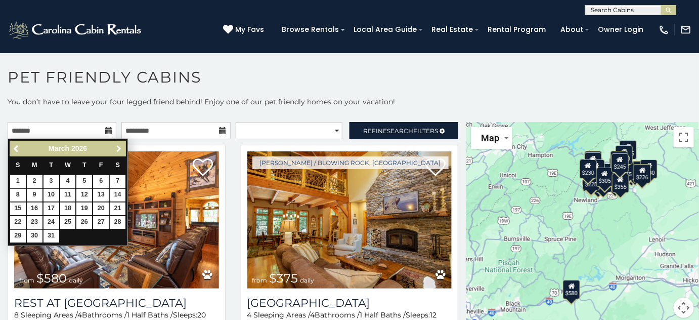
click at [117, 146] on span "Next" at bounding box center [119, 149] width 8 height 8
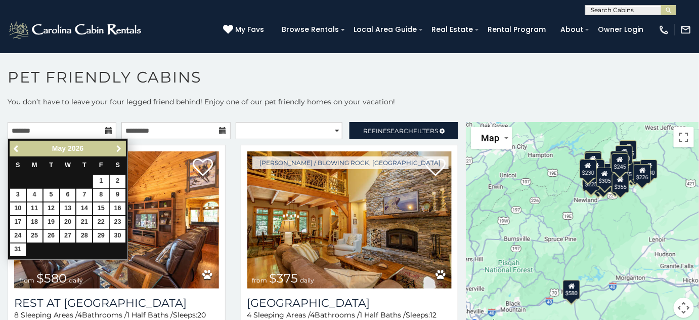
click at [117, 147] on span "Next" at bounding box center [119, 149] width 8 height 8
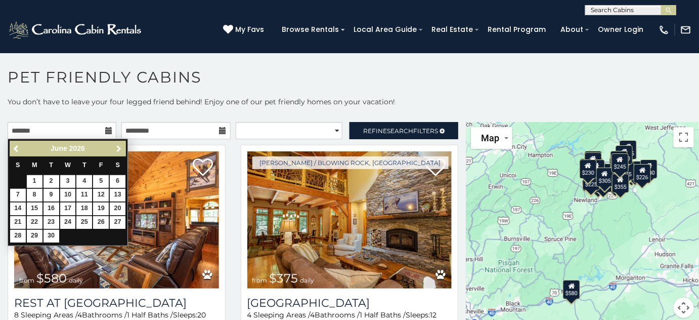
click at [117, 147] on span "Next" at bounding box center [119, 149] width 8 height 8
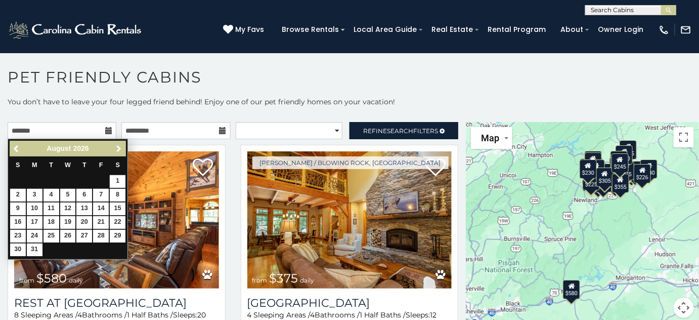
click at [117, 147] on span "Next" at bounding box center [119, 149] width 8 height 8
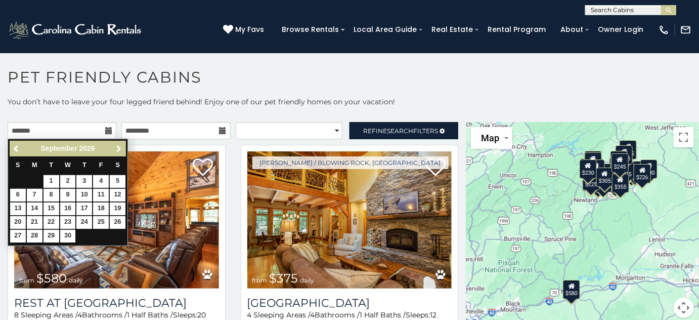
click at [117, 147] on span "Next" at bounding box center [119, 149] width 8 height 8
click at [118, 147] on span "Next" at bounding box center [119, 149] width 8 height 8
click at [52, 219] on link "22" at bounding box center [52, 222] width 16 height 13
type input "**********"
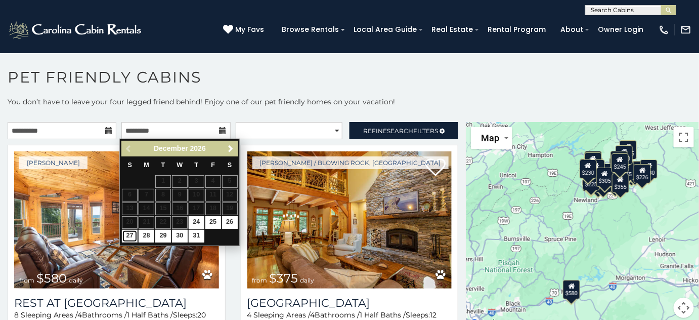
click at [129, 234] on link "27" at bounding box center [130, 236] width 16 height 13
type input "**********"
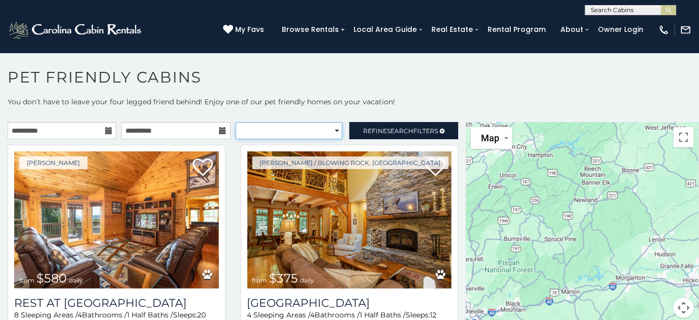
click at [259, 130] on select "**********" at bounding box center [289, 130] width 107 height 17
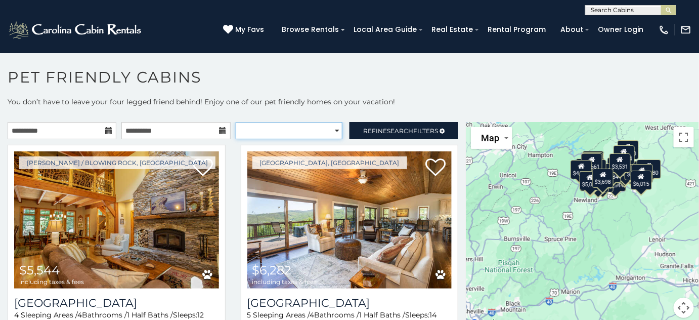
select select "*********"
click at [236, 122] on select "**********" at bounding box center [289, 130] width 107 height 17
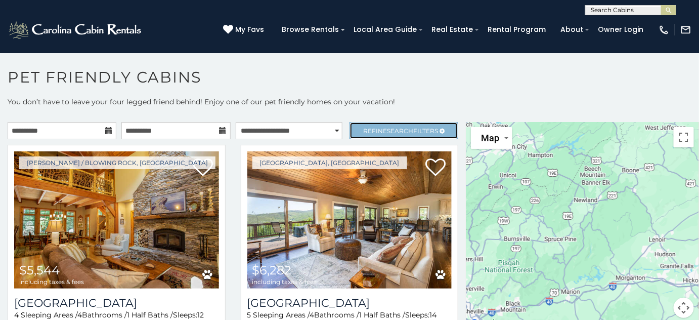
click at [372, 131] on span "Refine Search Filters" at bounding box center [400, 131] width 75 height 8
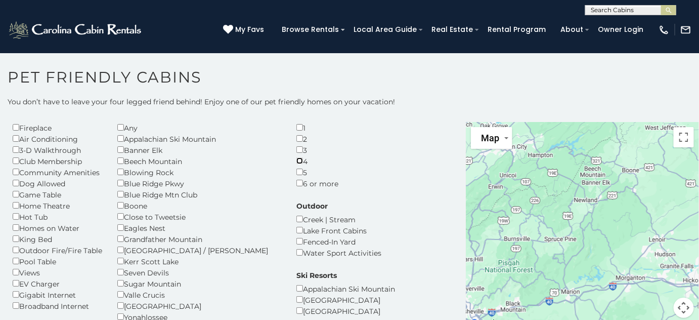
scroll to position [92, 0]
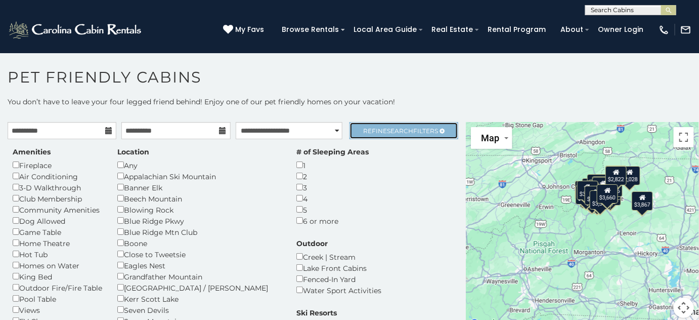
click at [398, 130] on span "Search" at bounding box center [400, 131] width 26 height 8
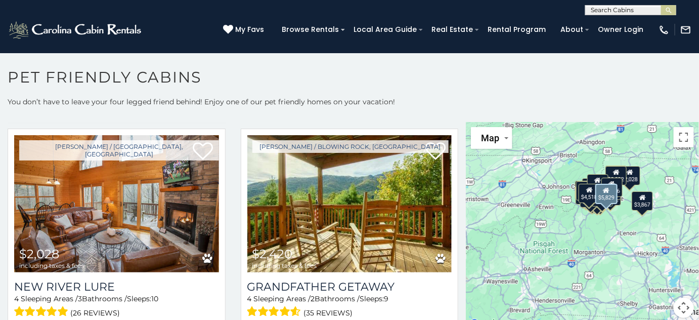
scroll to position [2116, 0]
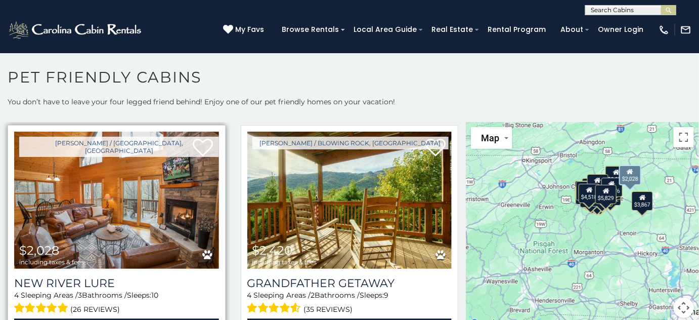
click at [131, 190] on img at bounding box center [116, 200] width 205 height 137
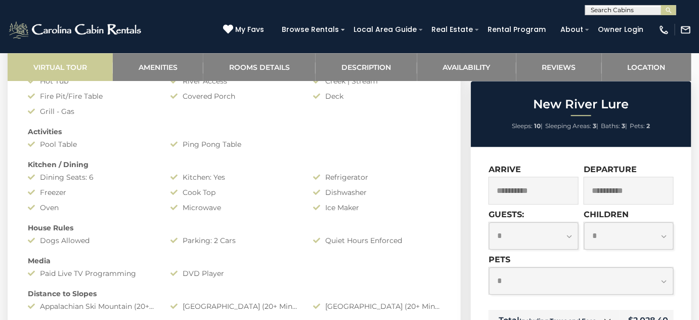
scroll to position [828, 0]
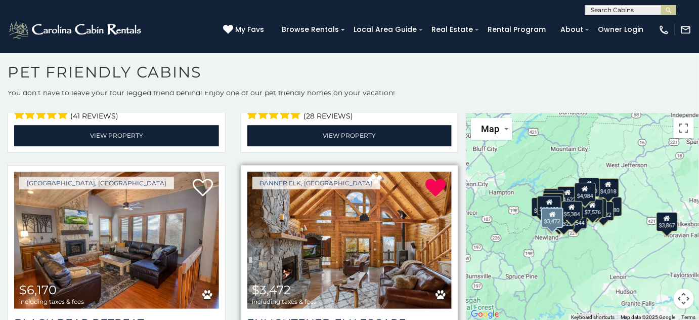
scroll to position [2346, 0]
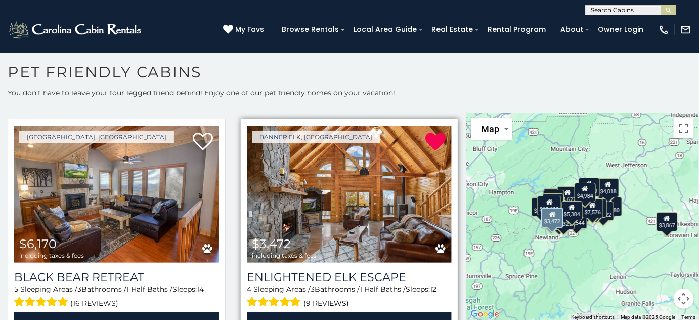
click at [325, 212] on img at bounding box center [349, 193] width 205 height 137
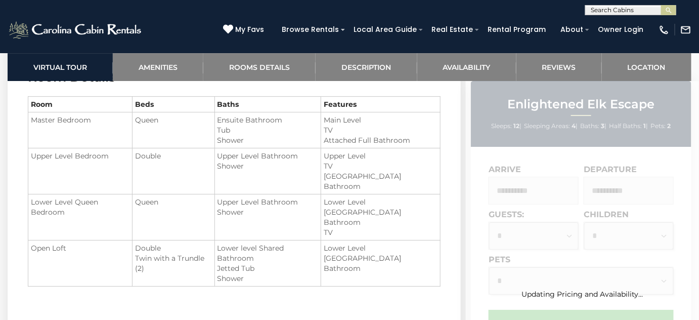
scroll to position [1058, 0]
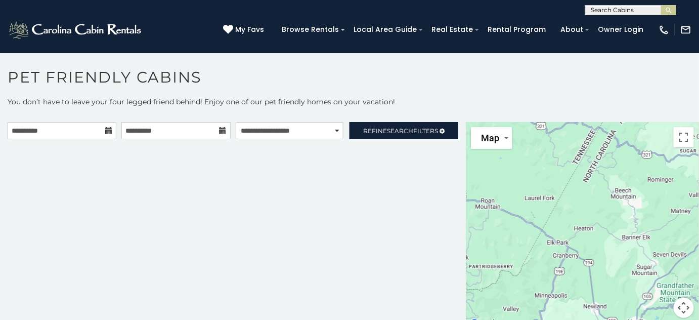
scroll to position [5, 0]
